Goal: Task Accomplishment & Management: Complete application form

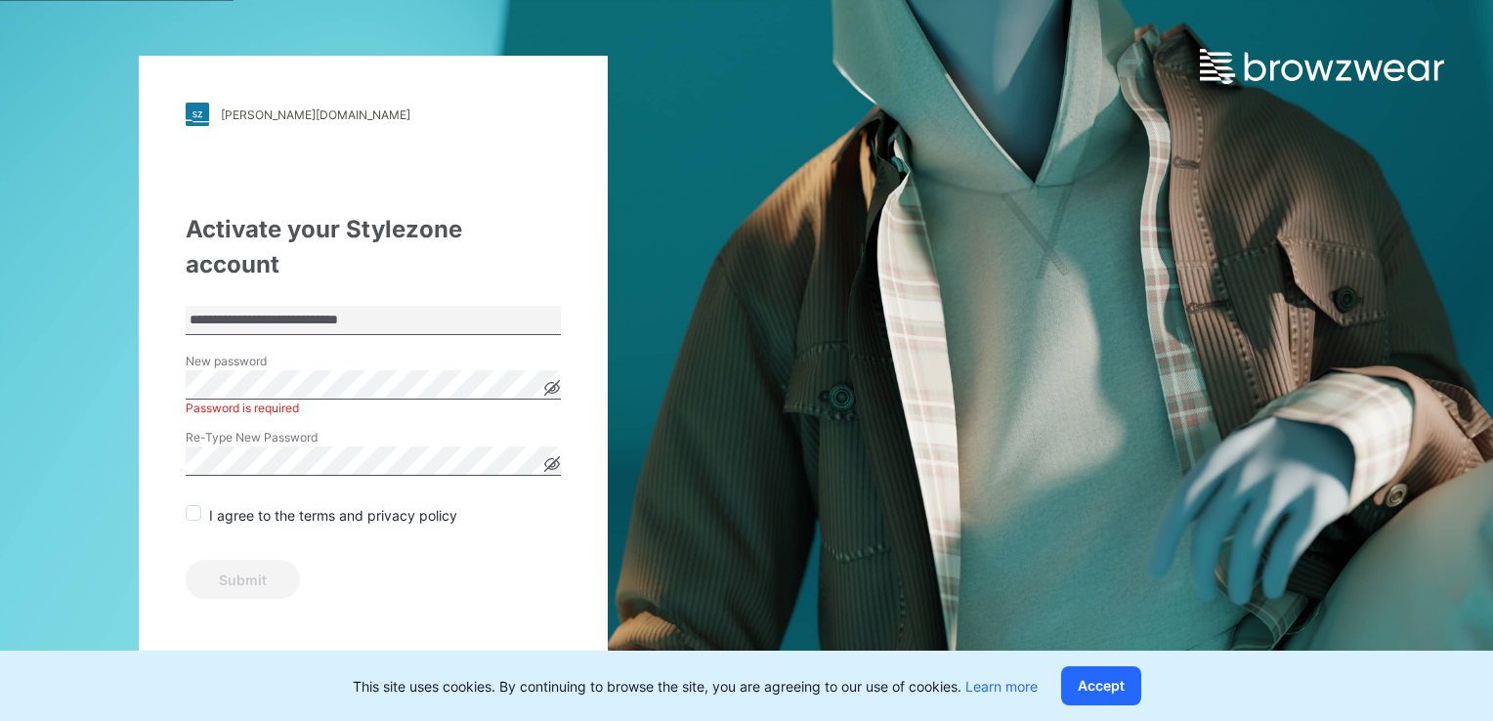
click at [551, 383] on icon at bounding box center [552, 388] width 15 height 11
click at [548, 456] on icon at bounding box center [552, 464] width 16 height 16
click at [549, 461] on icon at bounding box center [552, 464] width 6 height 6
click at [194, 505] on span at bounding box center [194, 513] width 16 height 16
click at [552, 383] on icon at bounding box center [552, 388] width 15 height 11
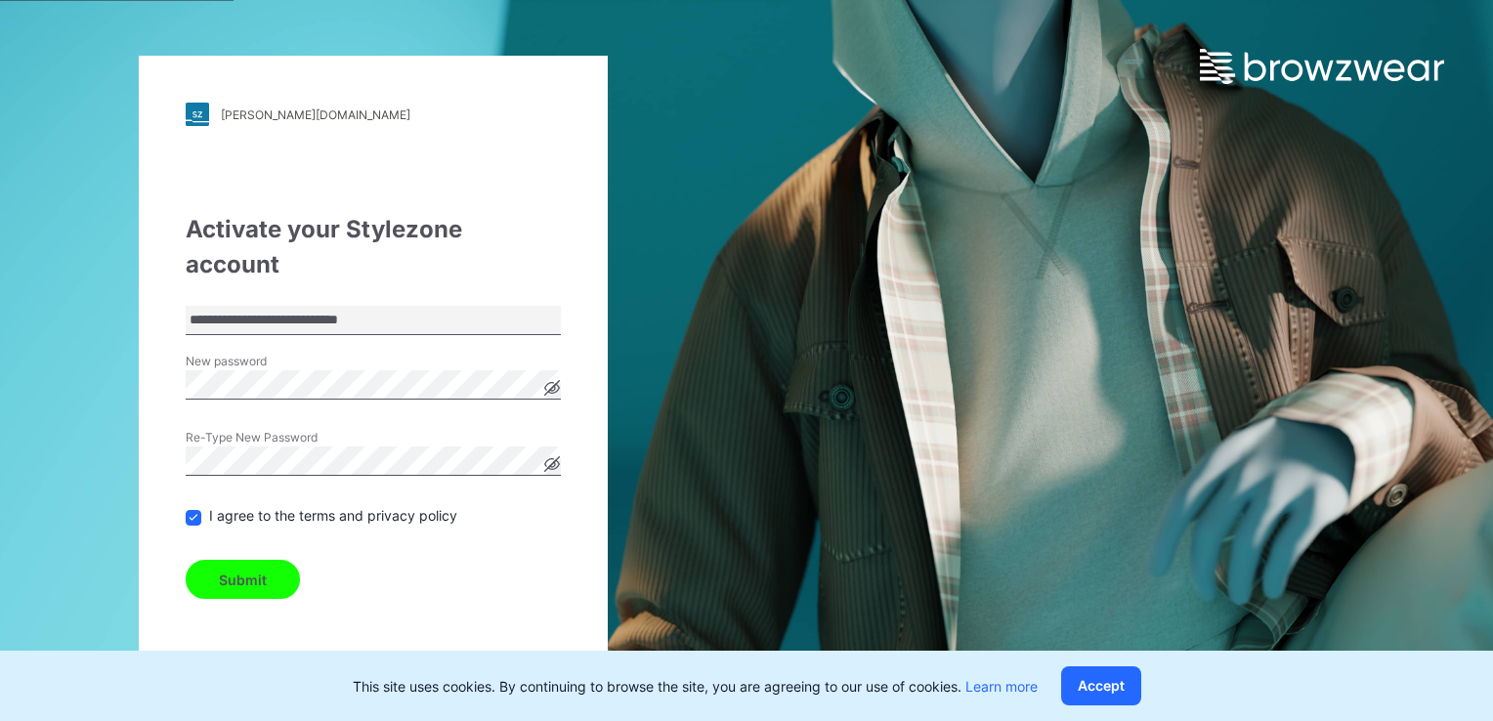
click at [272, 560] on button "Submit" at bounding box center [243, 579] width 114 height 39
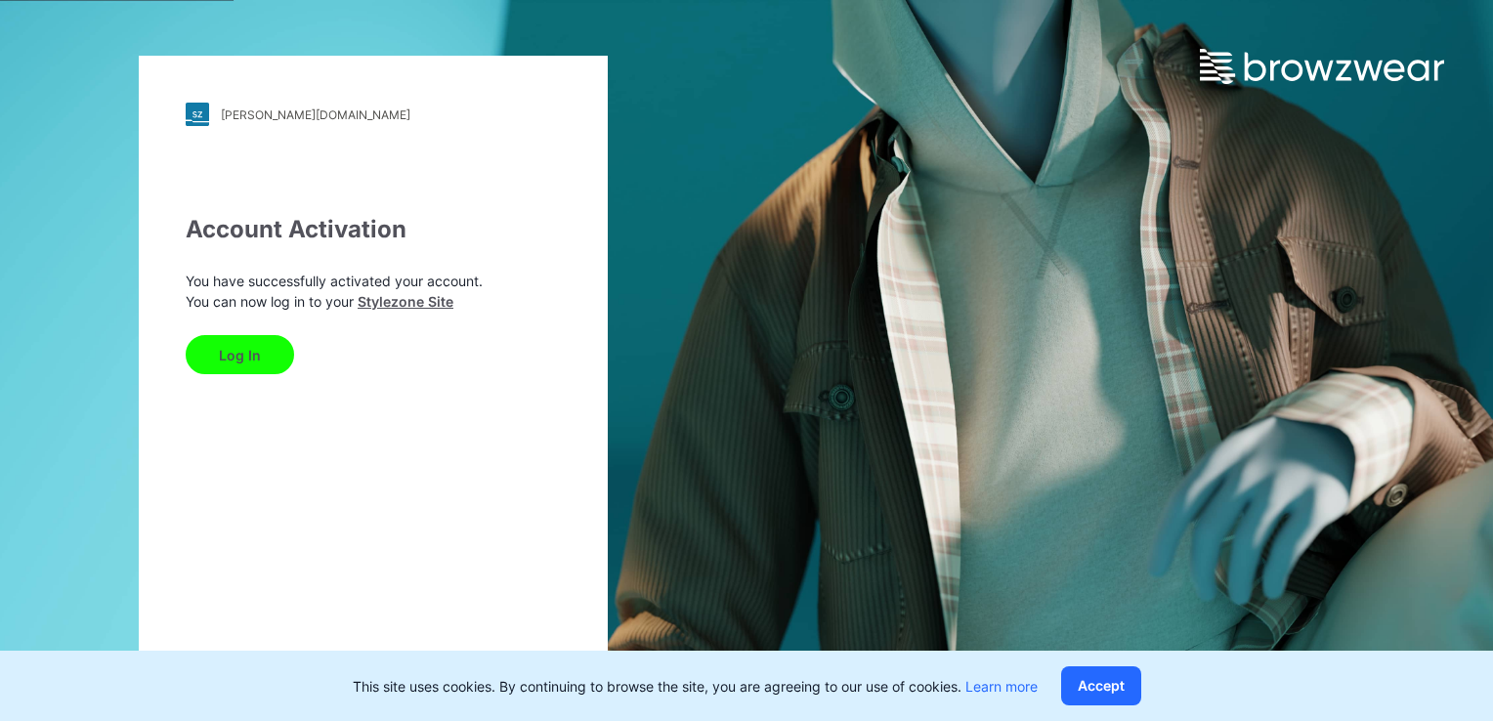
click at [241, 354] on button "Log In" at bounding box center [240, 354] width 108 height 39
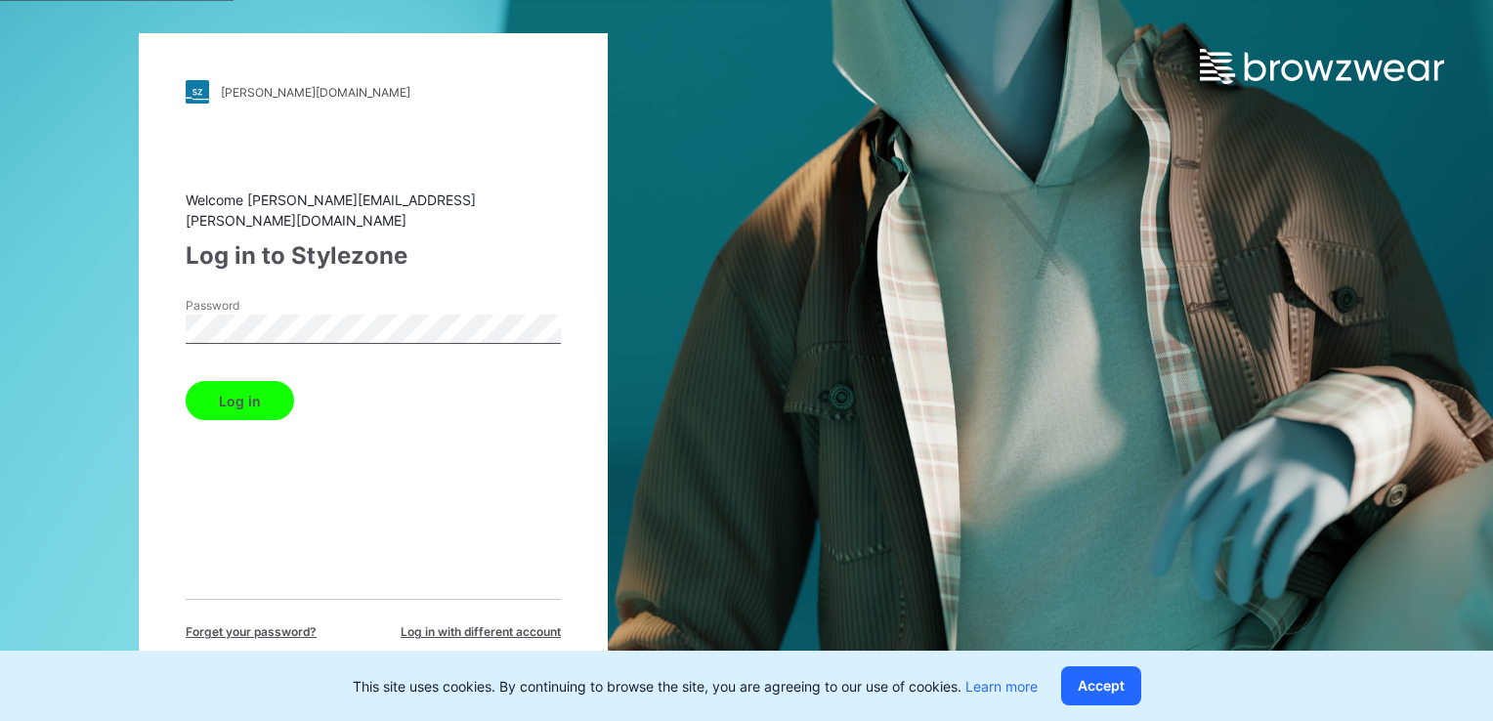
click at [250, 396] on button "Log in" at bounding box center [240, 400] width 108 height 39
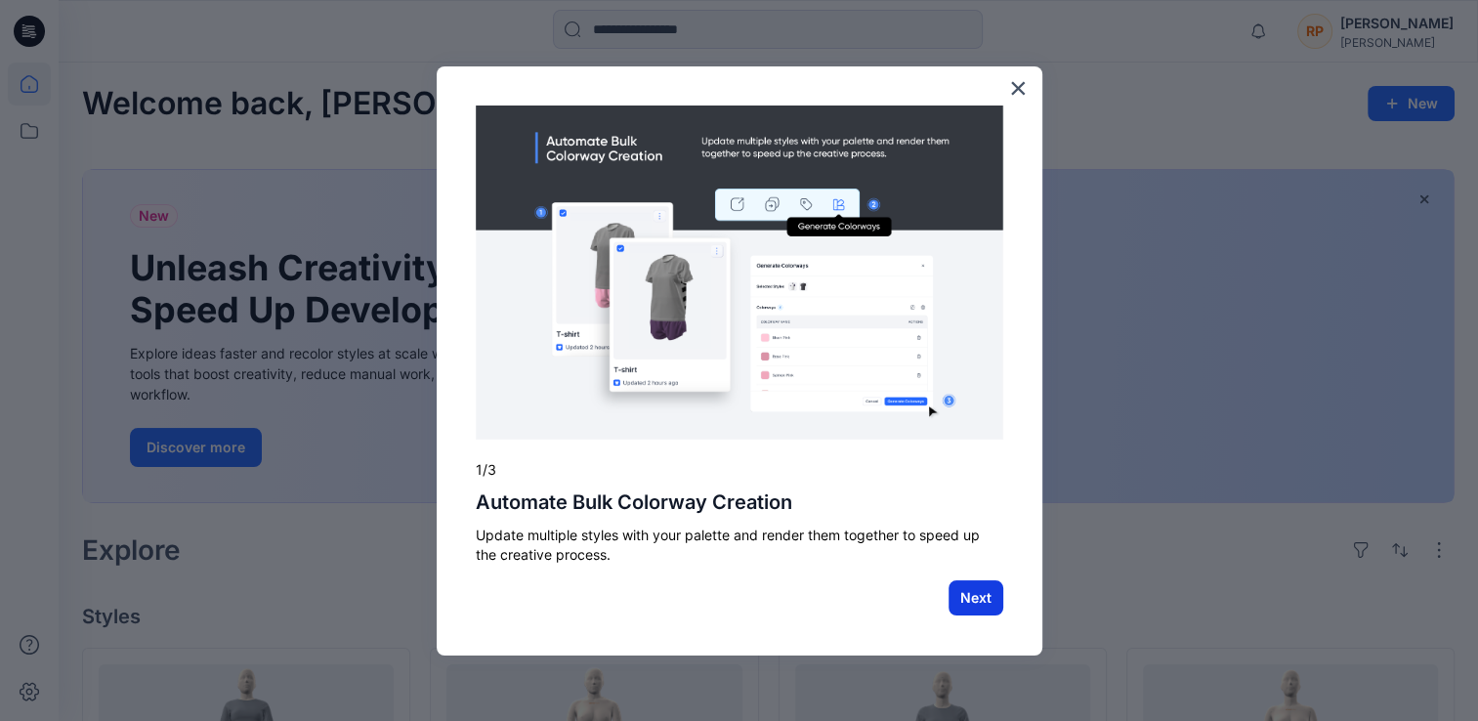
click at [969, 605] on button "Next" at bounding box center [975, 597] width 55 height 35
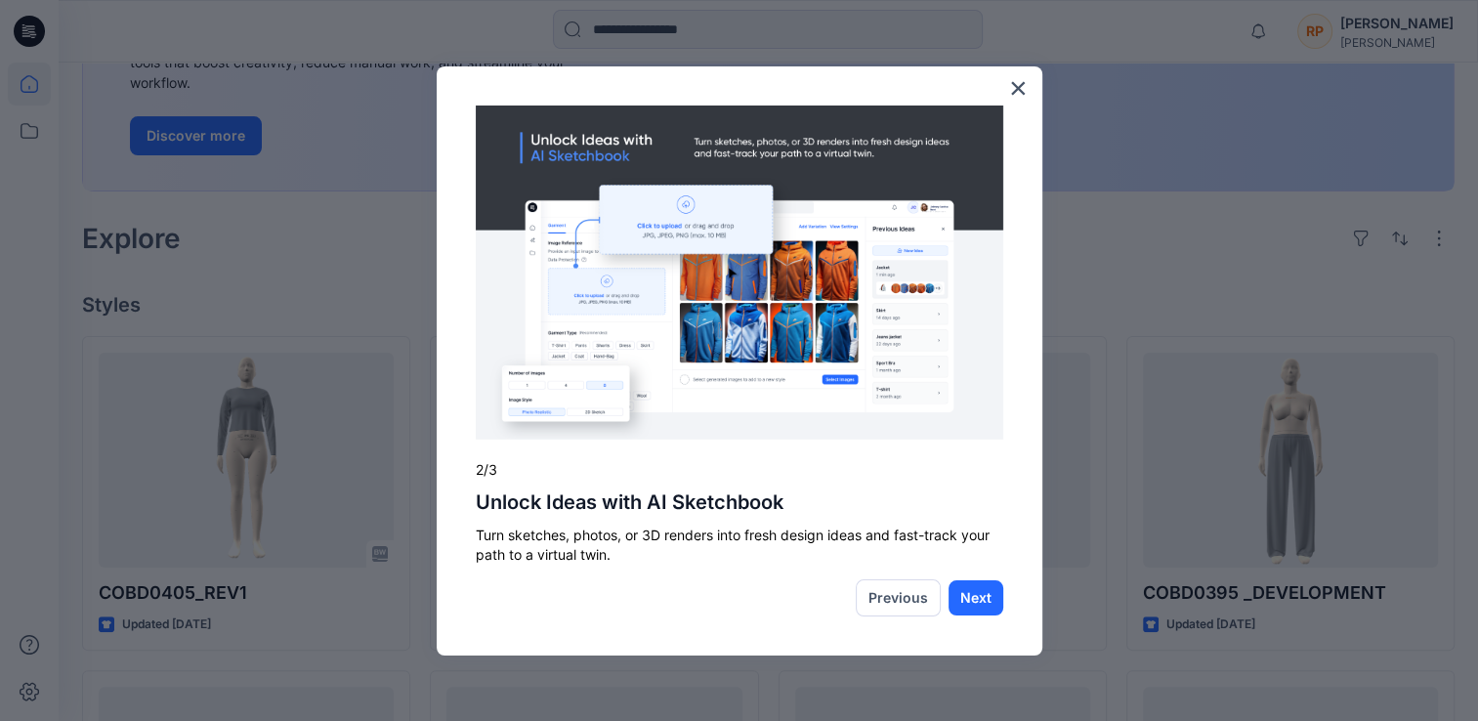
scroll to position [391, 0]
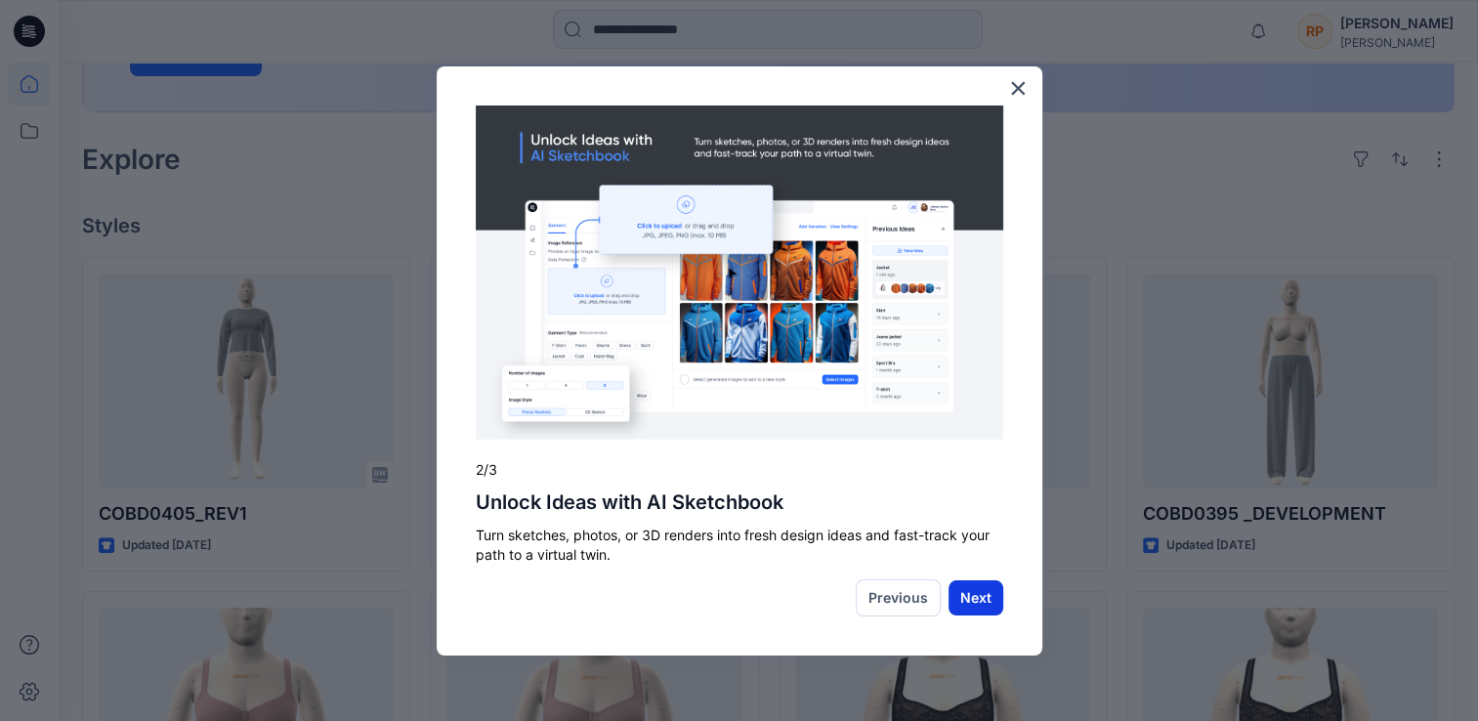
click at [969, 604] on button "Next" at bounding box center [975, 597] width 55 height 35
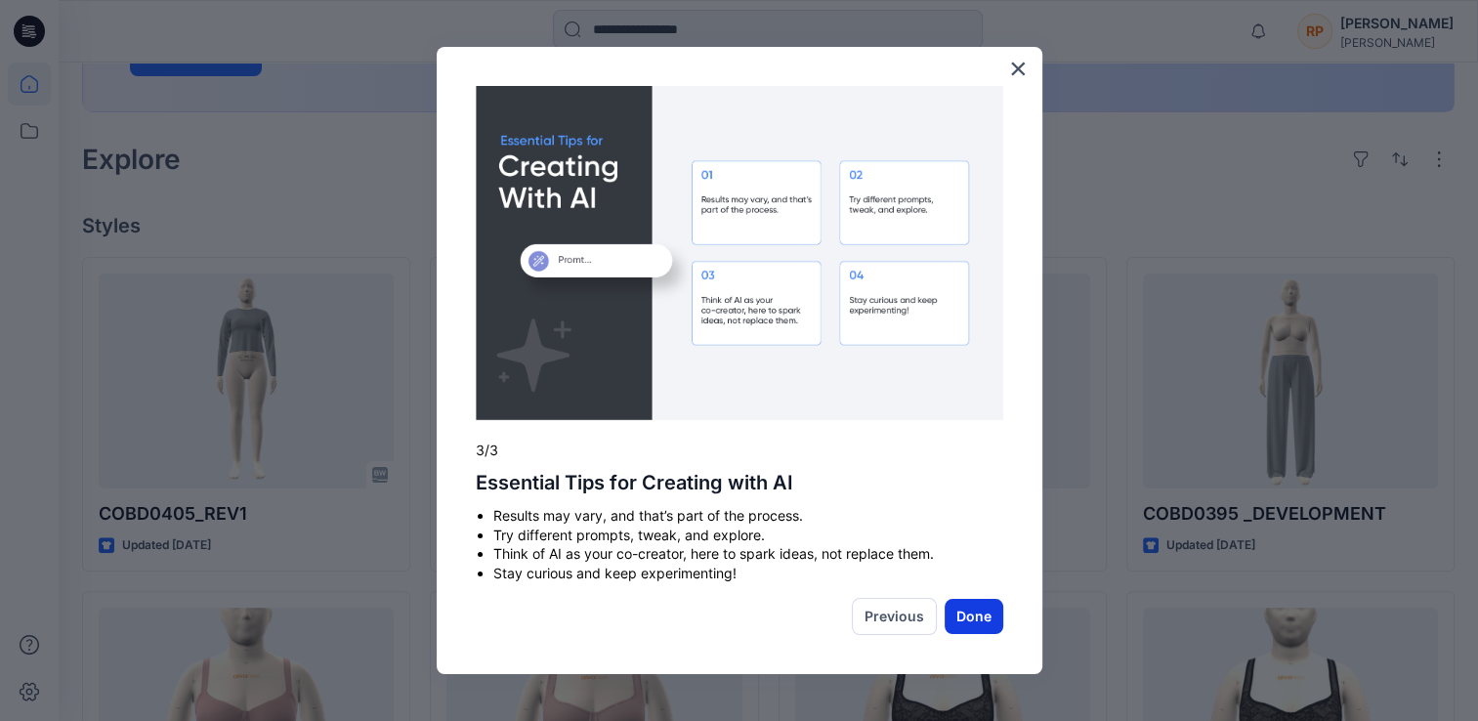
click at [986, 611] on button "Done" at bounding box center [974, 616] width 59 height 35
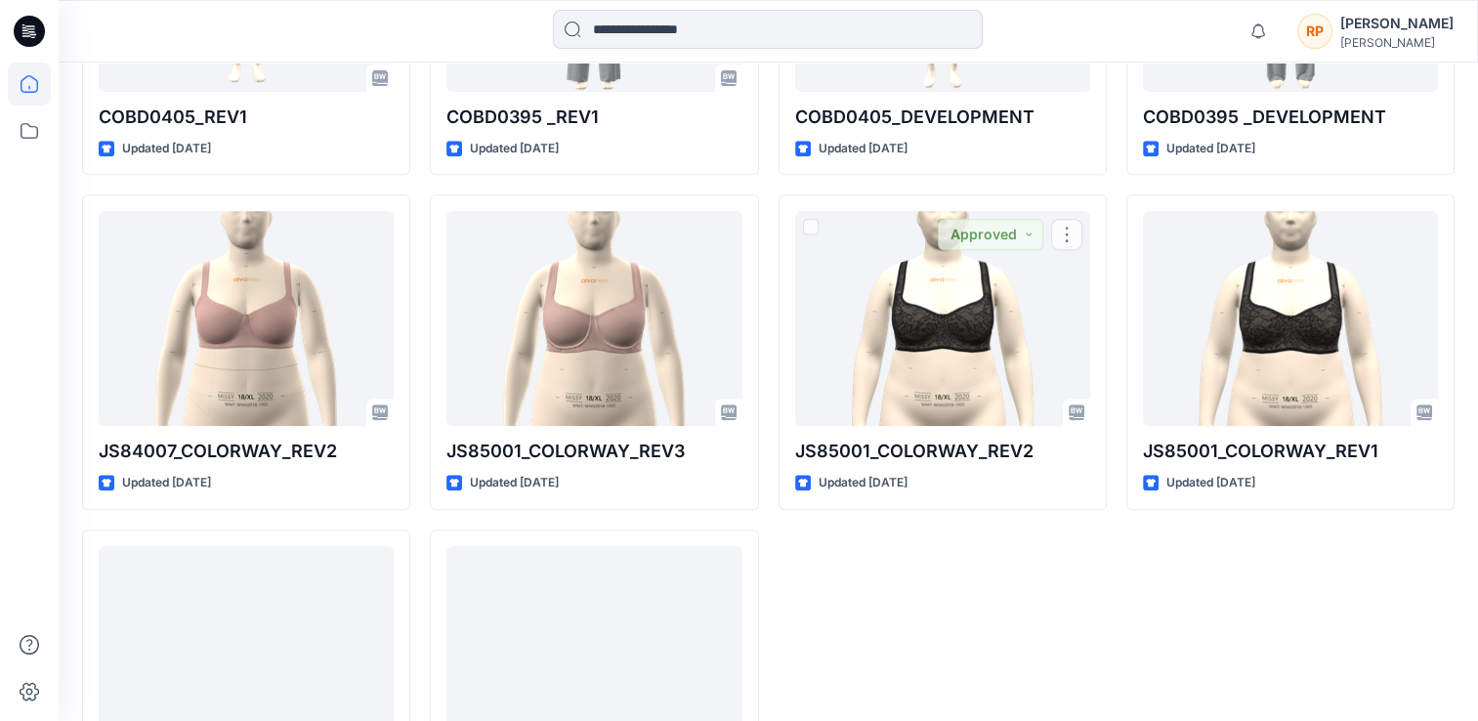
scroll to position [541, 0]
